Goal: Information Seeking & Learning: Learn about a topic

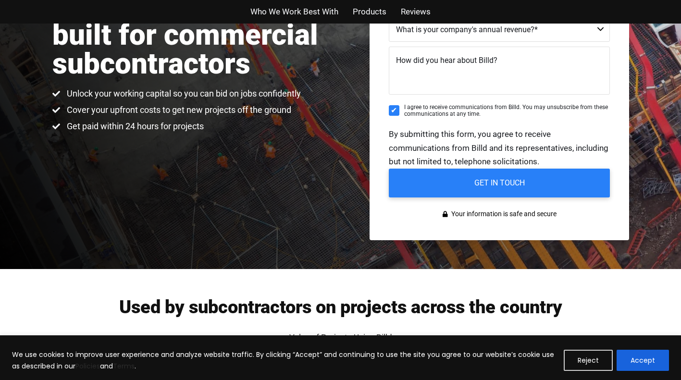
scroll to position [385, 0]
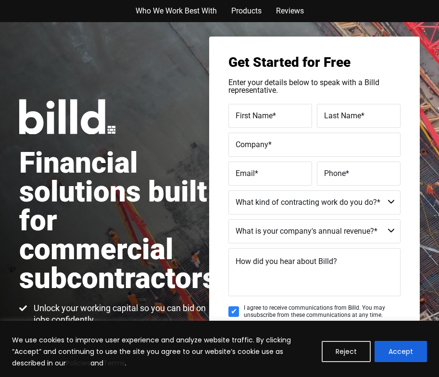
click at [176, 18] on div "Who We Work Best With Products Reviews" at bounding box center [219, 11] width 429 height 22
click at [181, 9] on span "Who We Work Best With" at bounding box center [176, 11] width 81 height 13
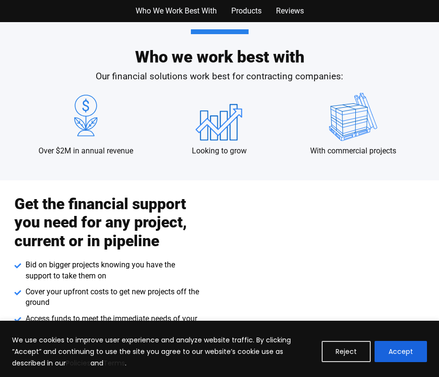
scroll to position [1004, 0]
